Goal: Information Seeking & Learning: Learn about a topic

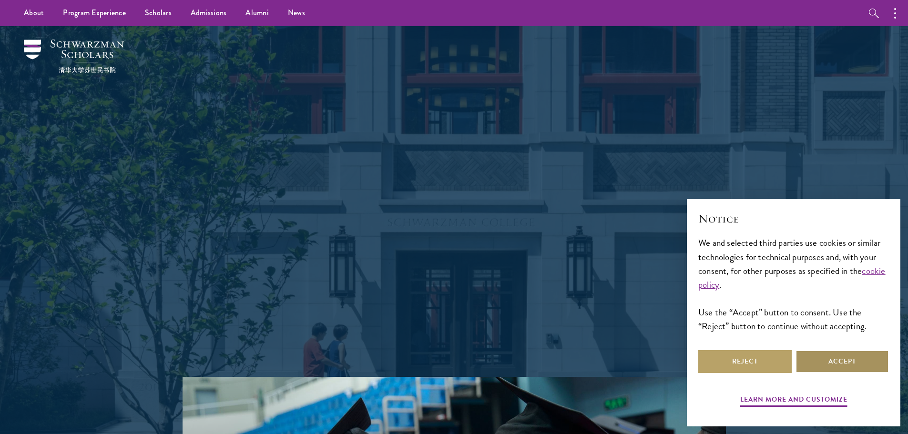
click at [833, 364] on button "Accept" at bounding box center [842, 361] width 93 height 23
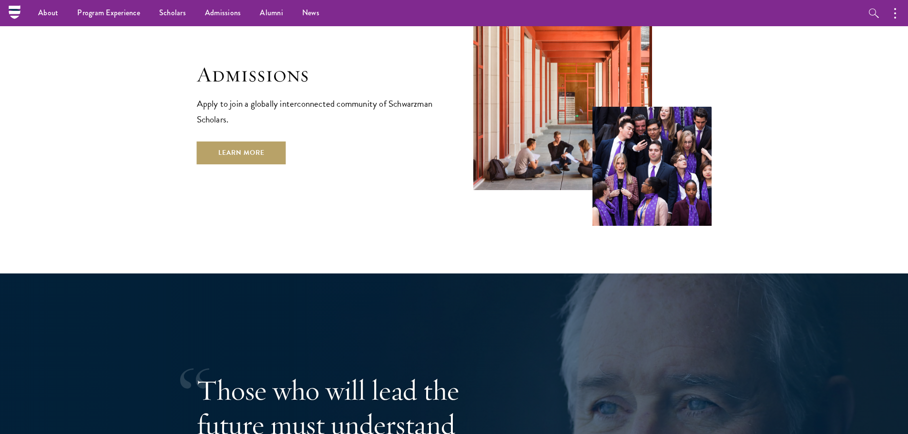
scroll to position [1657, 0]
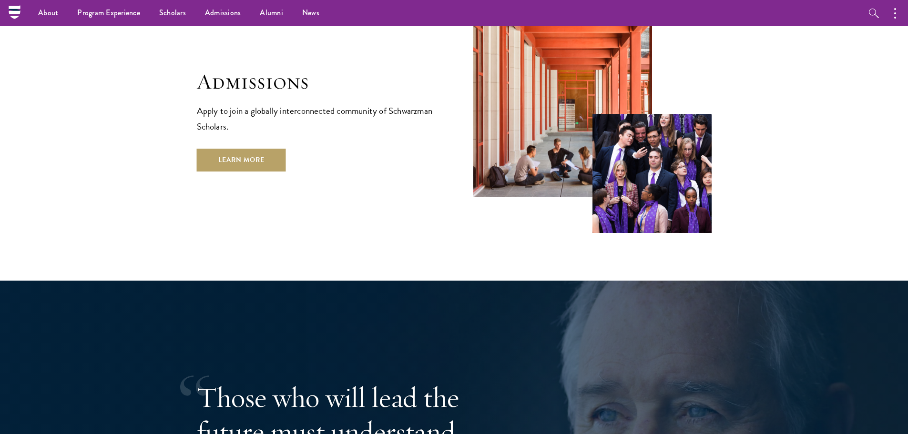
drag, startPoint x: 914, startPoint y: 200, endPoint x: 912, endPoint y: 249, distance: 49.1
click at [908, 249] on html "About Overview Leadership Donors Program Experience Overview Curriculum Student…" at bounding box center [454, 5] width 908 height 3324
click at [262, 149] on link "Learn More" at bounding box center [241, 160] width 89 height 23
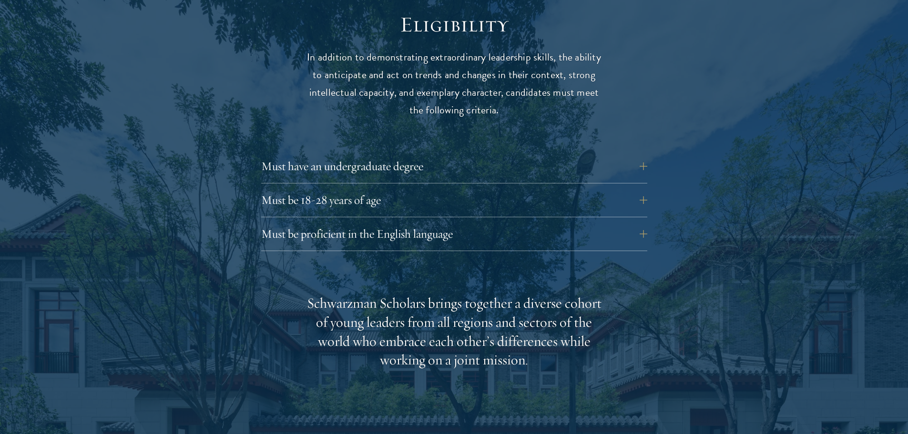
scroll to position [1309, 0]
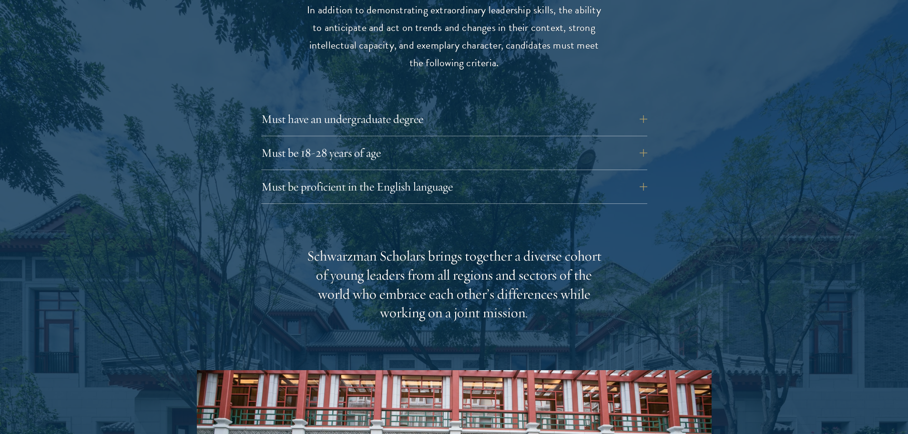
drag, startPoint x: 915, startPoint y: 17, endPoint x: 915, endPoint y: 123, distance: 105.8
click at [363, 142] on button "Must be 18-28 years of age" at bounding box center [454, 153] width 386 height 23
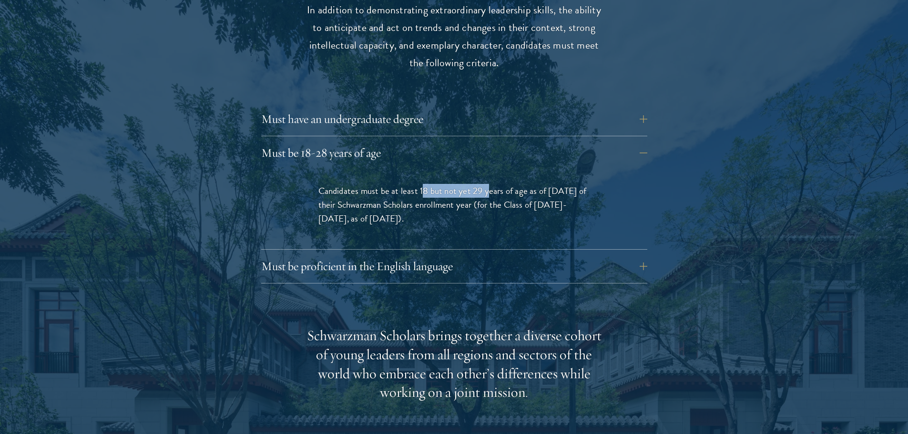
drag, startPoint x: 430, startPoint y: 171, endPoint x: 490, endPoint y: 171, distance: 60.5
click at [490, 184] on span "Candidates must be at least 18 but not yet 29 years of age as of August 1 of th…" at bounding box center [452, 204] width 268 height 41
click at [451, 108] on button "Must have an undergraduate degree" at bounding box center [454, 119] width 386 height 23
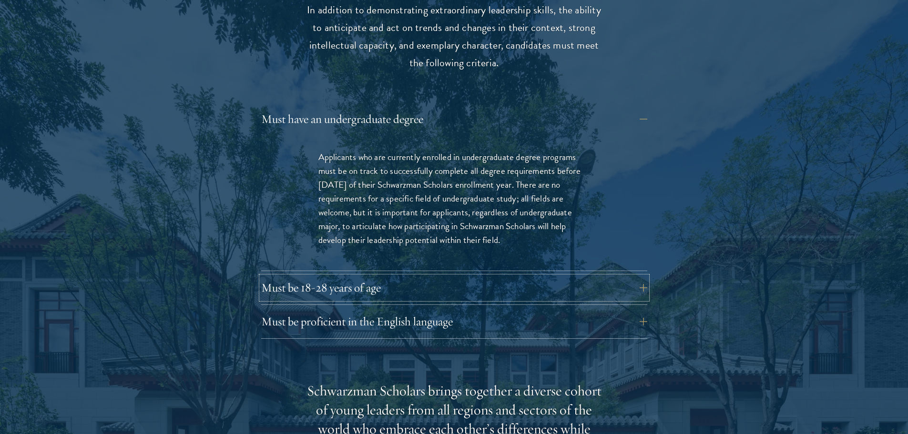
click at [349, 276] on button "Must be 18-28 years of age" at bounding box center [454, 287] width 386 height 23
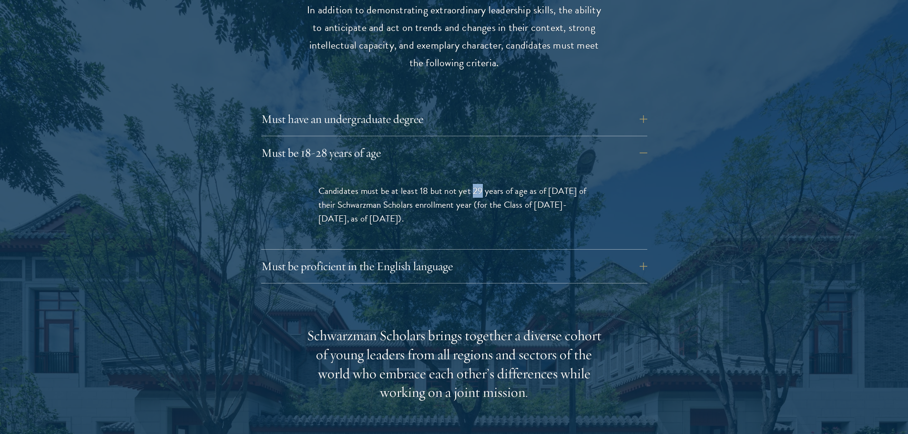
drag, startPoint x: 472, startPoint y: 170, endPoint x: 481, endPoint y: 170, distance: 9.1
click at [481, 184] on span "Candidates must be at least 18 but not yet 29 years of age as of August 1 of th…" at bounding box center [452, 204] width 268 height 41
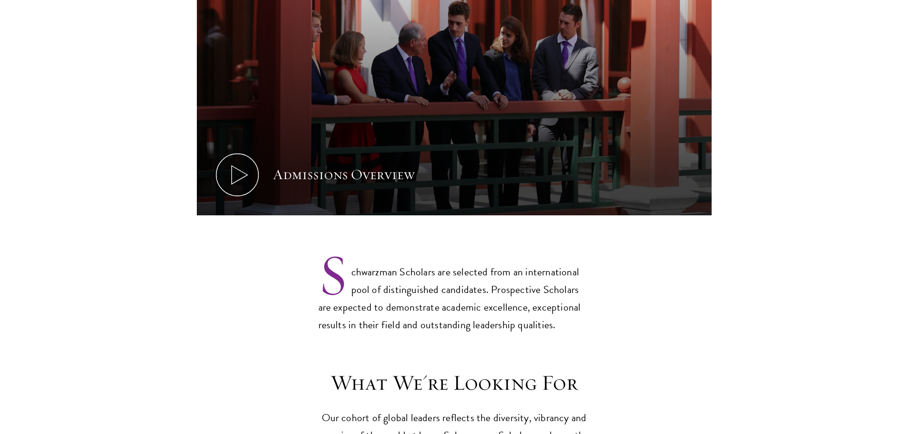
scroll to position [635, 0]
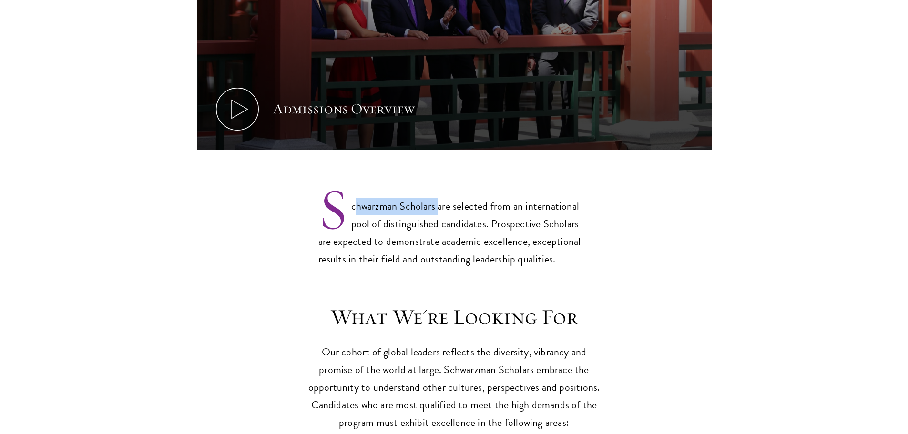
drag, startPoint x: 354, startPoint y: 185, endPoint x: 439, endPoint y: 185, distance: 84.9
click at [439, 185] on p "Schwarzman Scholars are selected from an international pool of distinguished ca…" at bounding box center [454, 225] width 272 height 86
copy p "hwarzman Scholars"
